Goal: Information Seeking & Learning: Check status

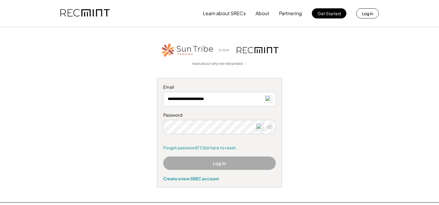
click at [201, 165] on button "Log In" at bounding box center [219, 163] width 113 height 13
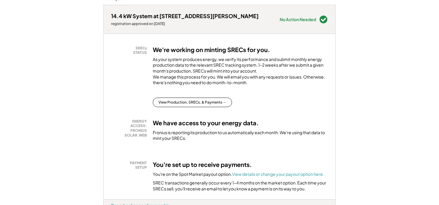
scroll to position [119, 0]
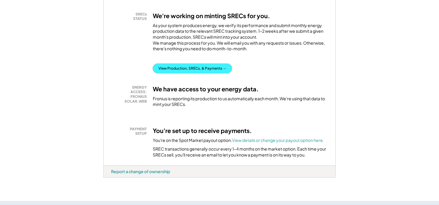
click at [186, 73] on button "View Production, SRECs, & Payments →" at bounding box center [192, 69] width 79 height 10
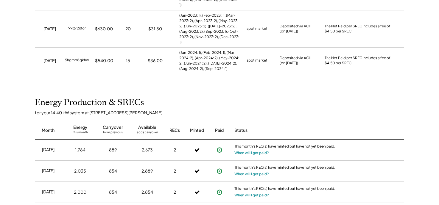
scroll to position [328, 0]
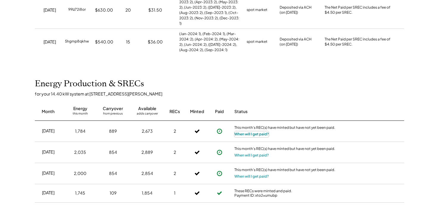
click at [256, 131] on button "When will I get paid?" at bounding box center [252, 134] width 35 height 6
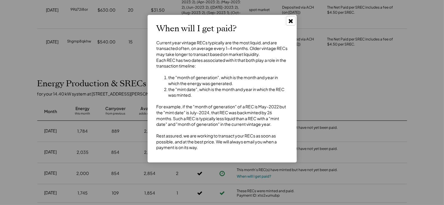
click at [291, 21] on use at bounding box center [290, 21] width 4 height 4
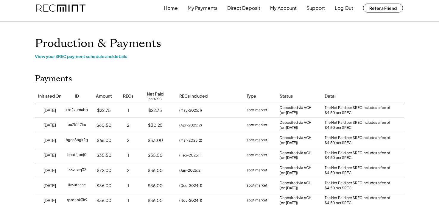
scroll to position [0, 0]
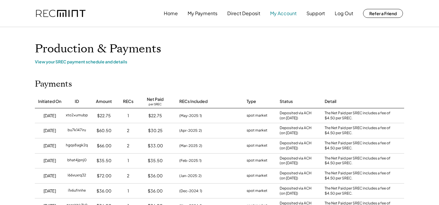
click at [283, 15] on button "My Account" at bounding box center [283, 13] width 27 height 12
